Goal: Communication & Community: Answer question/provide support

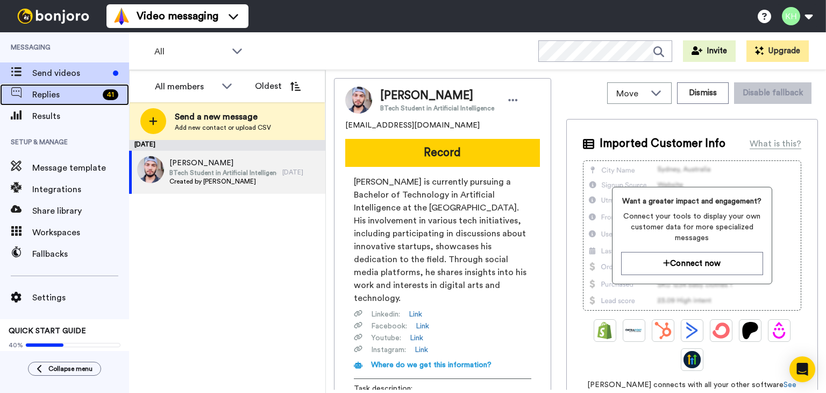
click at [74, 98] on span "Replies" at bounding box center [65, 94] width 66 height 13
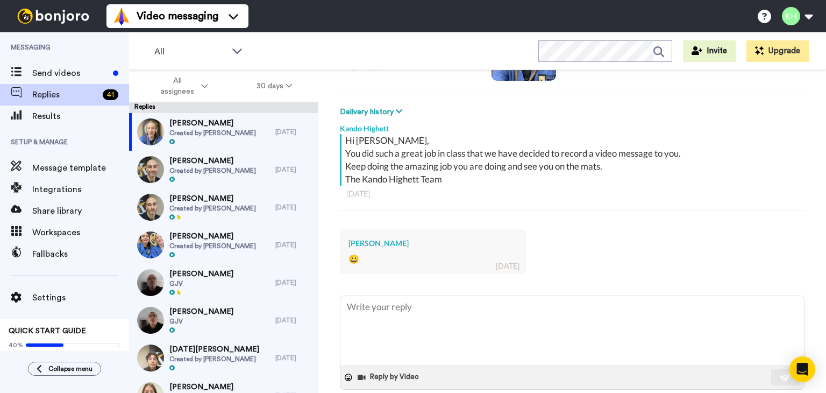
scroll to position [150, 0]
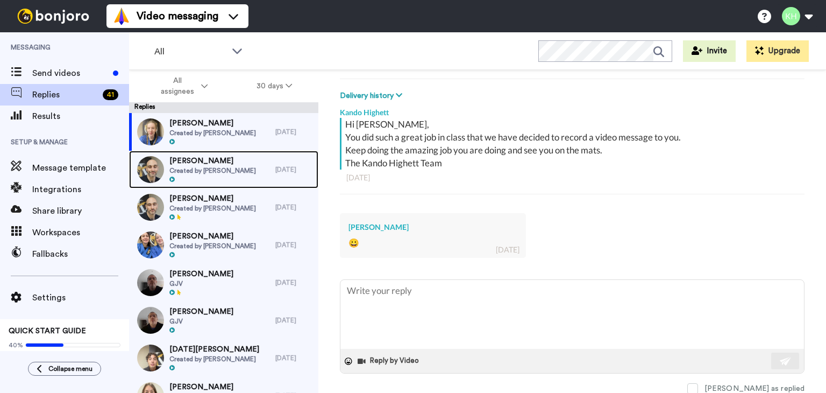
click at [196, 162] on span "[PERSON_NAME]" at bounding box center [212, 160] width 87 height 11
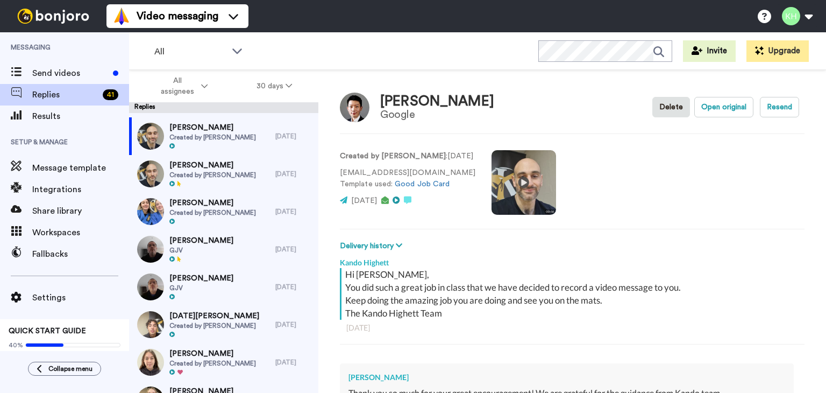
scroll to position [203, 0]
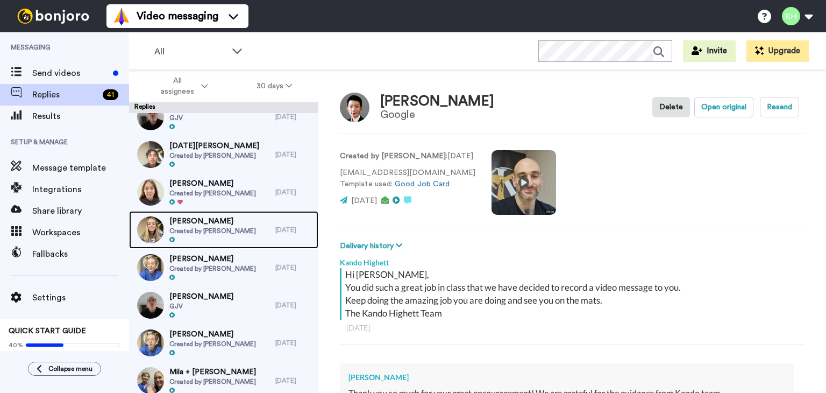
click at [236, 228] on span "Created by [PERSON_NAME]" at bounding box center [212, 230] width 87 height 9
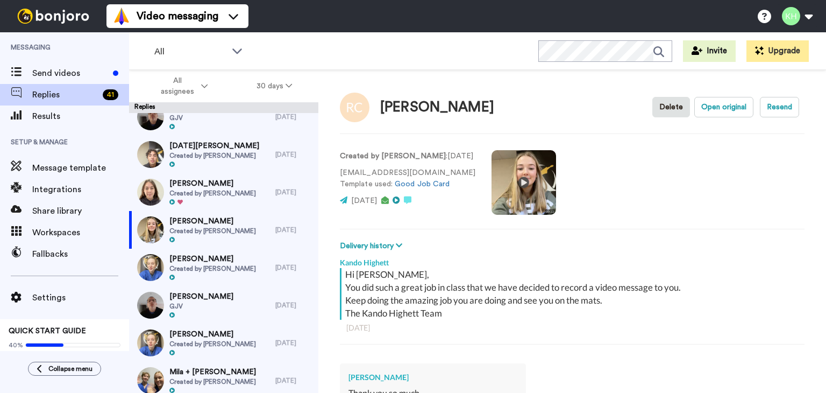
type textarea "x"
